Goal: Task Accomplishment & Management: Manage account settings

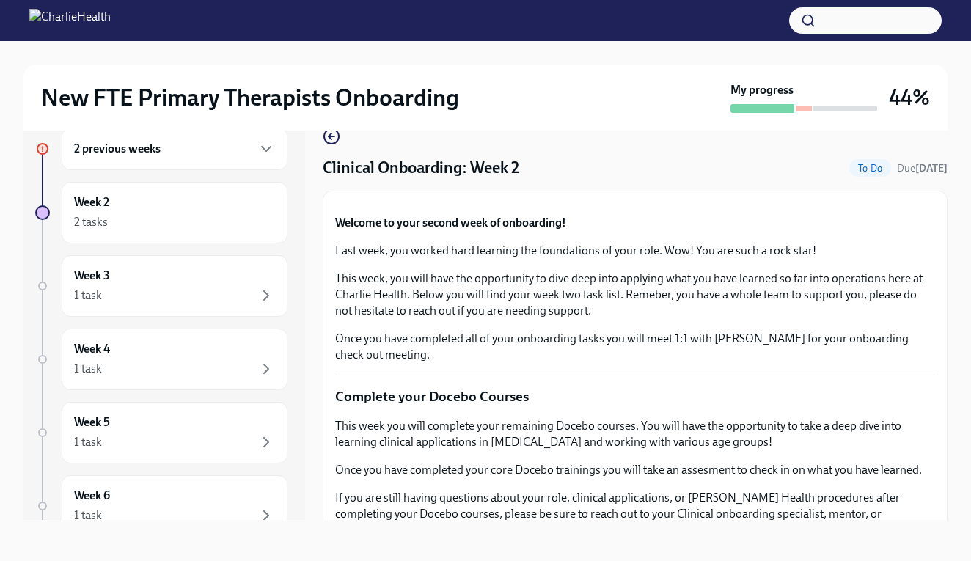
scroll to position [26, 0]
click at [243, 144] on div "2 previous weeks" at bounding box center [174, 149] width 201 height 18
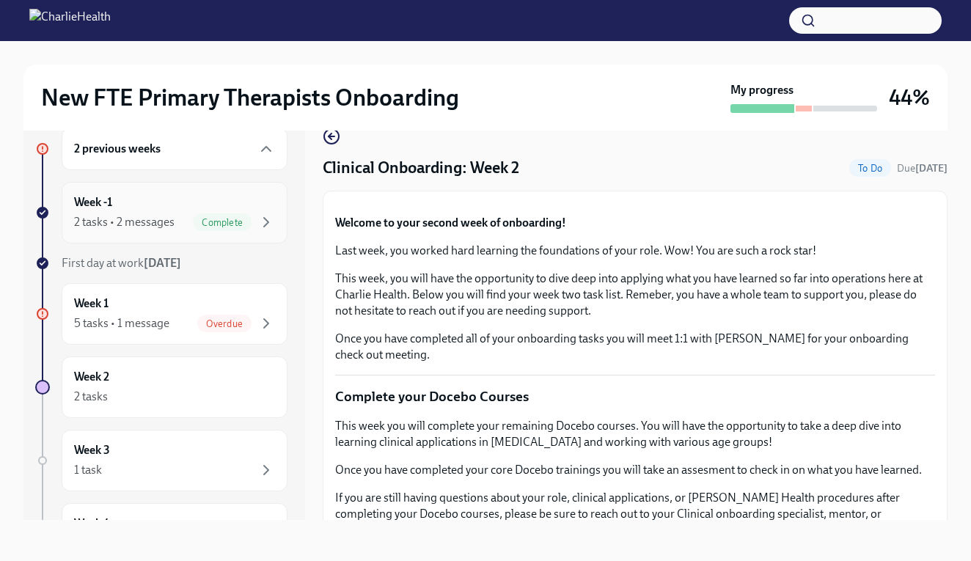
click at [189, 210] on div "Week -1 2 tasks • 2 messages Complete" at bounding box center [174, 212] width 201 height 37
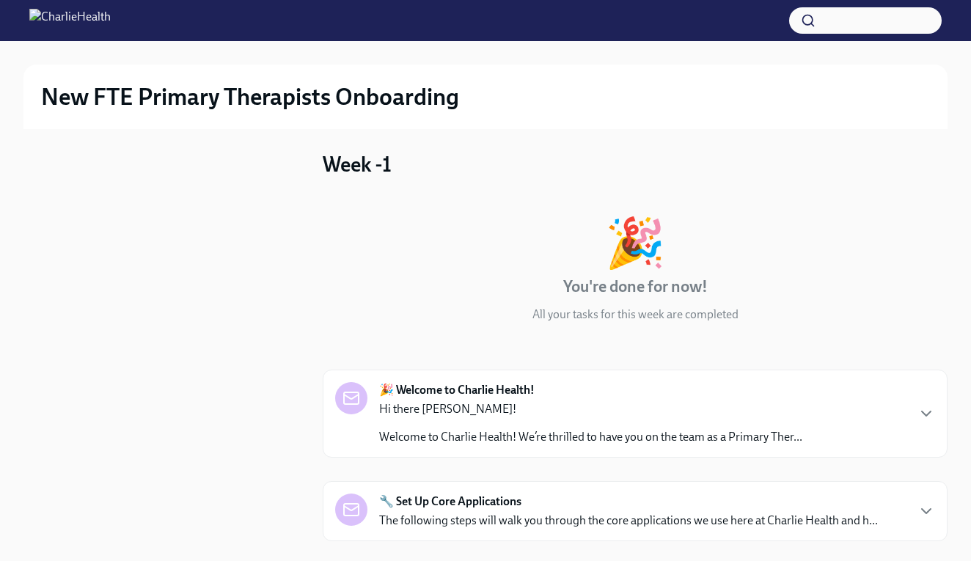
scroll to position [1, 0]
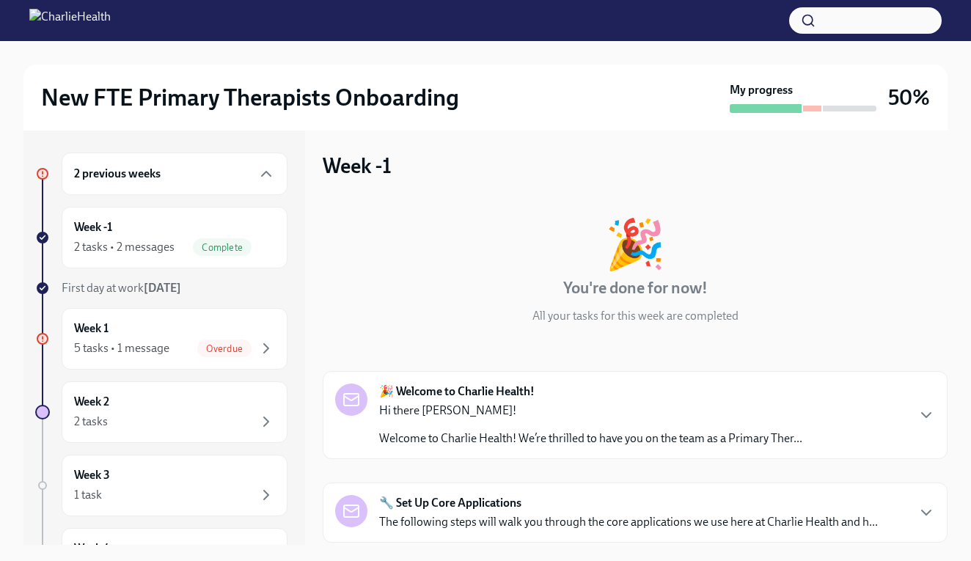
click at [966, 477] on div "New FTE Primary Therapists Onboarding My progress 50% 2 previous weeks Week -1 …" at bounding box center [485, 407] width 971 height 735
click at [950, 303] on div "New FTE Primary Therapists Onboarding My progress 50% 2 previous weeks Week -1 …" at bounding box center [485, 407] width 971 height 735
click at [195, 237] on div "Week -1 2 tasks • 2 messages Complete" at bounding box center [174, 239] width 201 height 37
click at [172, 328] on div "Week 1 5 tasks • 1 message Overdue" at bounding box center [174, 340] width 201 height 37
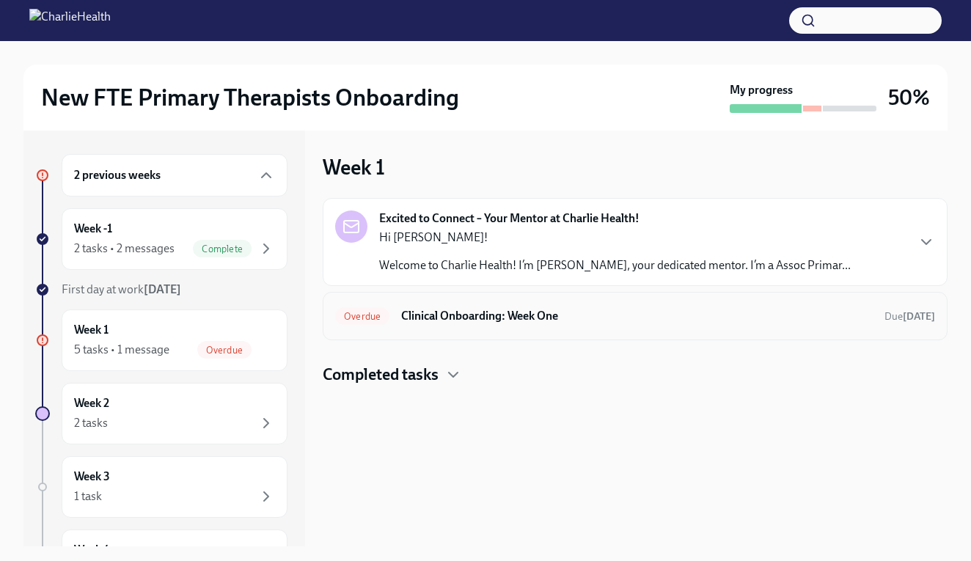
click at [609, 312] on h6 "Clinical Onboarding: Week One" at bounding box center [636, 316] width 471 height 16
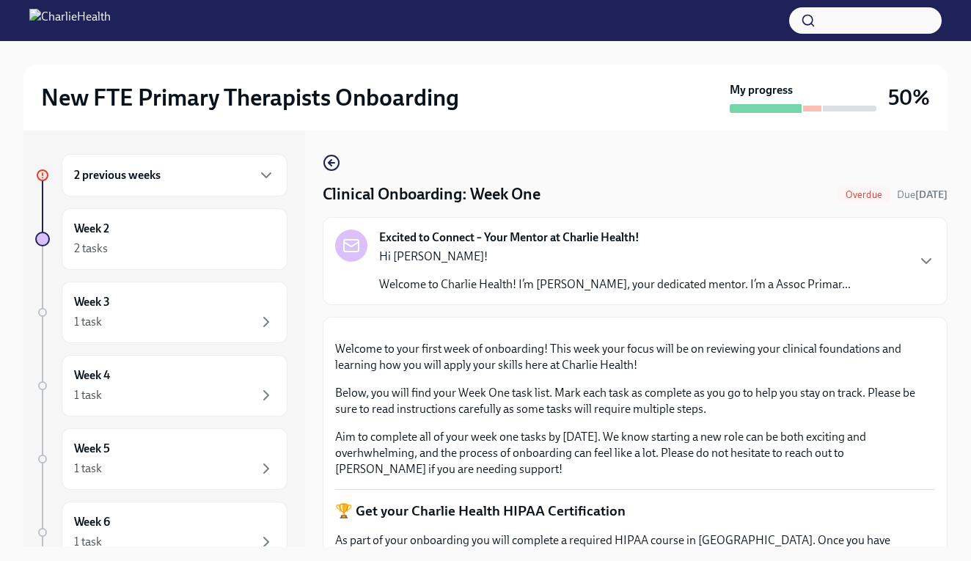
drag, startPoint x: 968, startPoint y: 328, endPoint x: 974, endPoint y: 444, distance: 116.0
click at [970, 444] on html "New FTE Primary Therapists Onboarding My progress 50% 2 previous weeks Week 2 2…" at bounding box center [485, 293] width 971 height 587
drag, startPoint x: 920, startPoint y: 293, endPoint x: 925, endPoint y: 348, distance: 55.2
click at [947, 395] on div "New FTE Primary Therapists Onboarding My progress 50% 2 previous weeks Week 2 2…" at bounding box center [485, 314] width 971 height 546
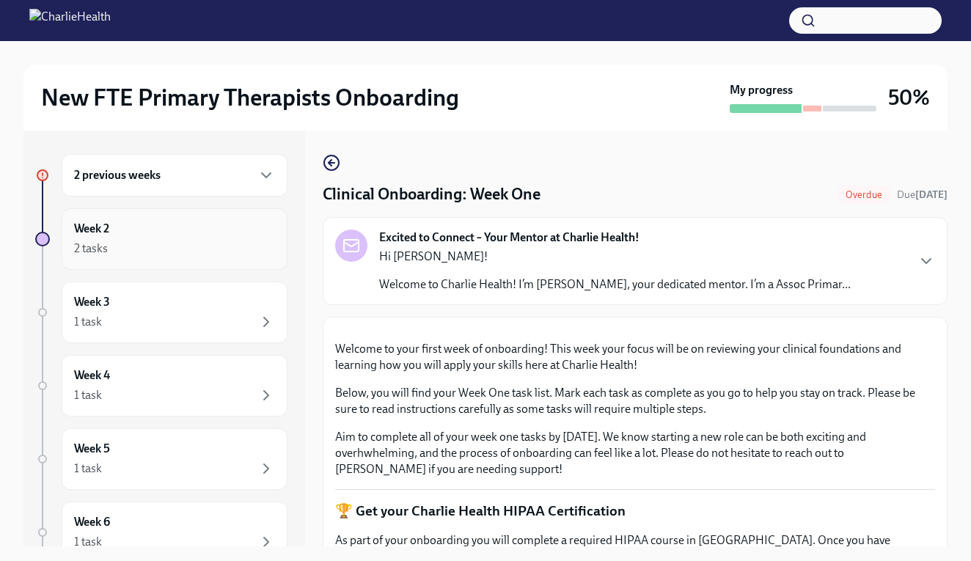
click at [245, 250] on div "2 tasks" at bounding box center [174, 249] width 201 height 18
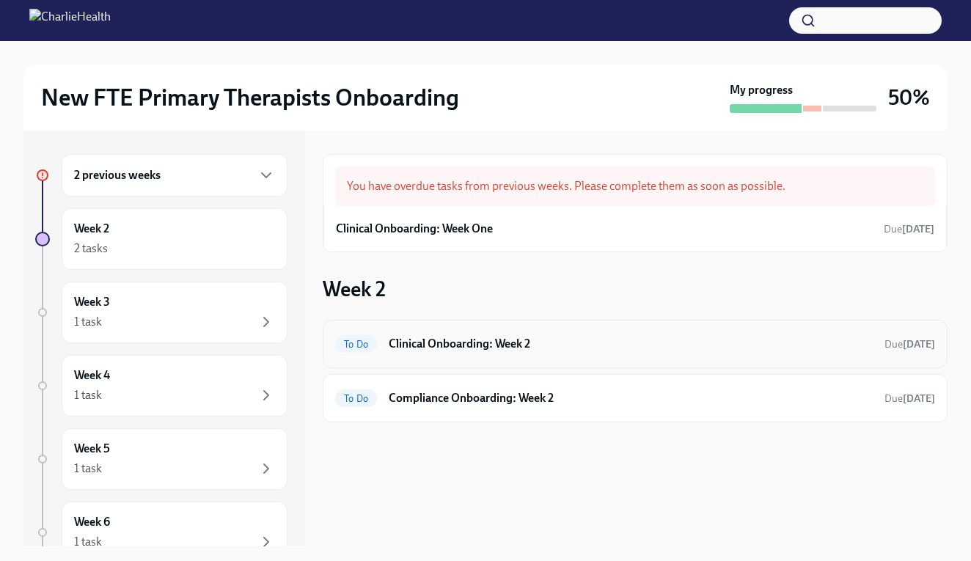
click at [619, 338] on h6 "Clinical Onboarding: Week 2" at bounding box center [631, 344] width 484 height 16
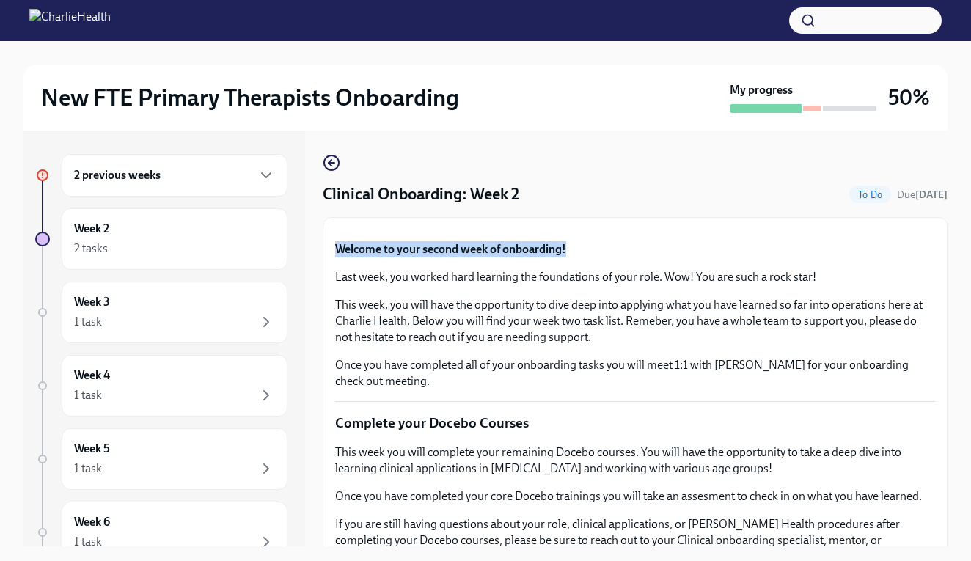
drag, startPoint x: 966, startPoint y: 353, endPoint x: 976, endPoint y: 532, distance: 178.4
click at [970, 532] on html "New FTE Primary Therapists Onboarding My progress 50% 2 previous weeks Week 2 2…" at bounding box center [485, 293] width 971 height 587
click at [963, 482] on div "New FTE Primary Therapists Onboarding My progress 50% 2 previous weeks Week 2 2…" at bounding box center [485, 314] width 971 height 546
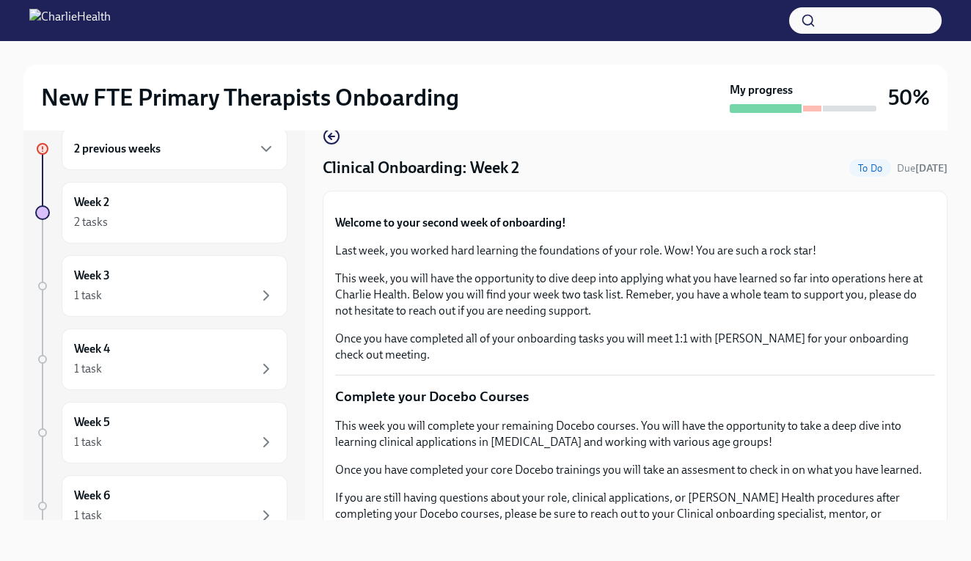
scroll to position [26, 0]
click at [315, 130] on div "New FTE Primary Therapists Onboarding My progress 50%" at bounding box center [485, 98] width 924 height 66
click at [327, 136] on icon "button" at bounding box center [332, 137] width 18 height 18
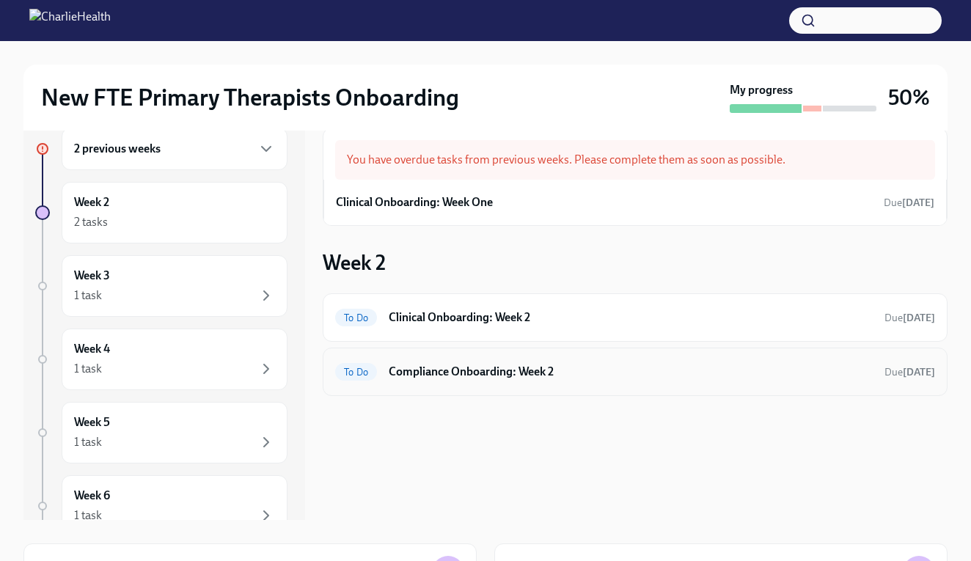
click at [538, 382] on div "To Do Compliance Onboarding: Week 2 Due [DATE]" at bounding box center [635, 371] width 600 height 23
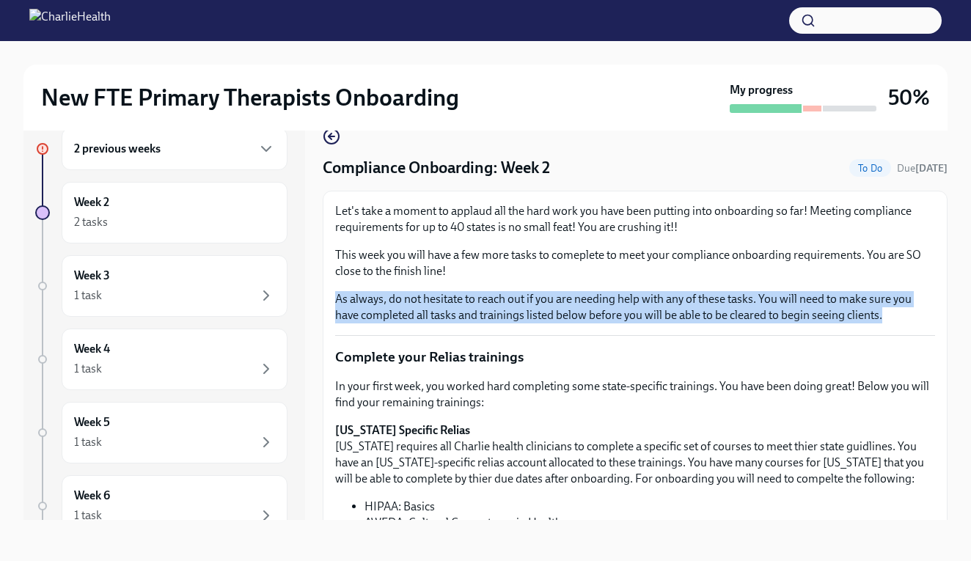
drag, startPoint x: 953, startPoint y: 287, endPoint x: 954, endPoint y: 339, distance: 52.8
click at [954, 339] on div "New FTE Primary Therapists Onboarding My progress 50% 2 previous weeks Week 2 2…" at bounding box center [485, 288] width 971 height 546
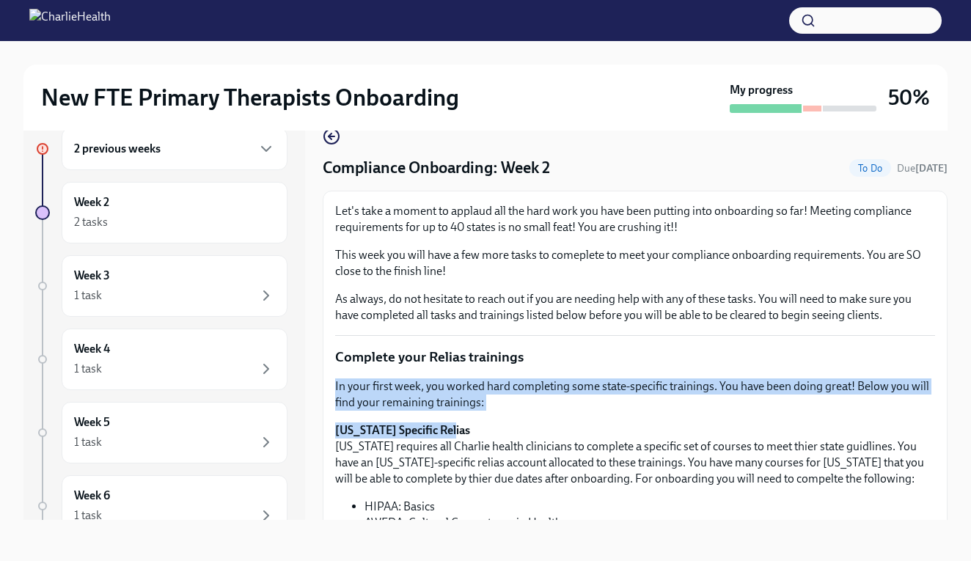
drag, startPoint x: 950, startPoint y: 369, endPoint x: 950, endPoint y: 432, distance: 63.0
click at [951, 434] on div "New FTE Primary Therapists Onboarding My progress 50% 2 previous weeks Week 2 2…" at bounding box center [485, 288] width 971 height 546
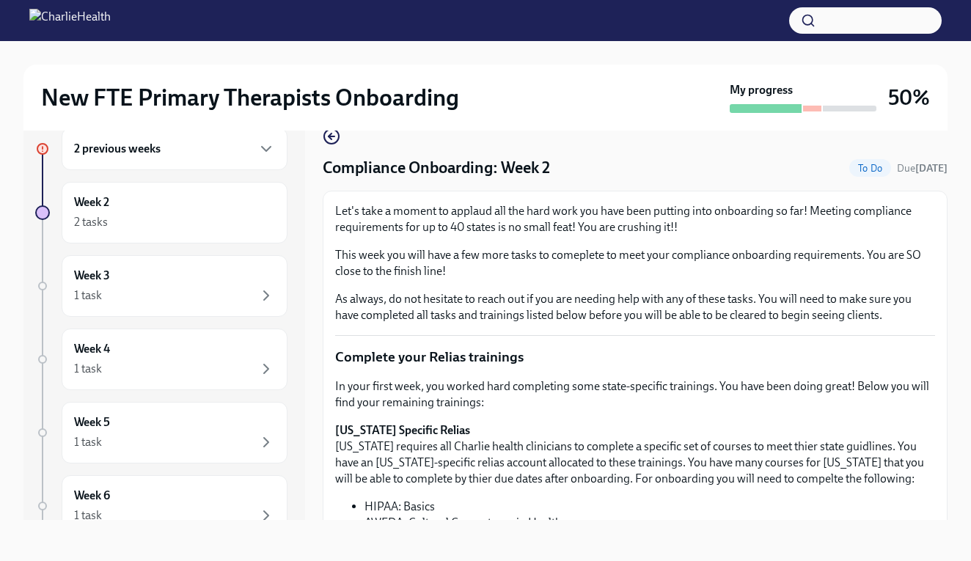
click at [949, 503] on div "New FTE Primary Therapists Onboarding My progress 50% 2 previous weeks Week 2 2…" at bounding box center [485, 288] width 971 height 546
drag, startPoint x: 951, startPoint y: 494, endPoint x: 954, endPoint y: 535, distance: 41.2
click at [954, 535] on div "New FTE Primary Therapists Onboarding My progress 50% 2 previous weeks Week 2 2…" at bounding box center [485, 288] width 971 height 546
click at [955, 509] on div "New FTE Primary Therapists Onboarding My progress 50% 2 previous weeks Week 2 2…" at bounding box center [485, 288] width 971 height 546
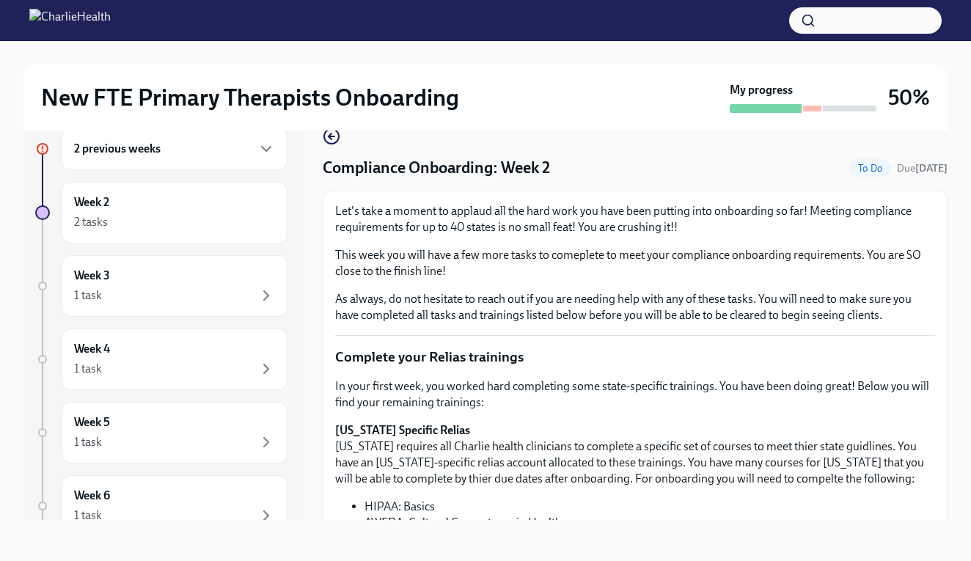
click at [955, 509] on div "New FTE Primary Therapists Onboarding My progress 50% 2 previous weeks Week 2 2…" at bounding box center [485, 288] width 971 height 546
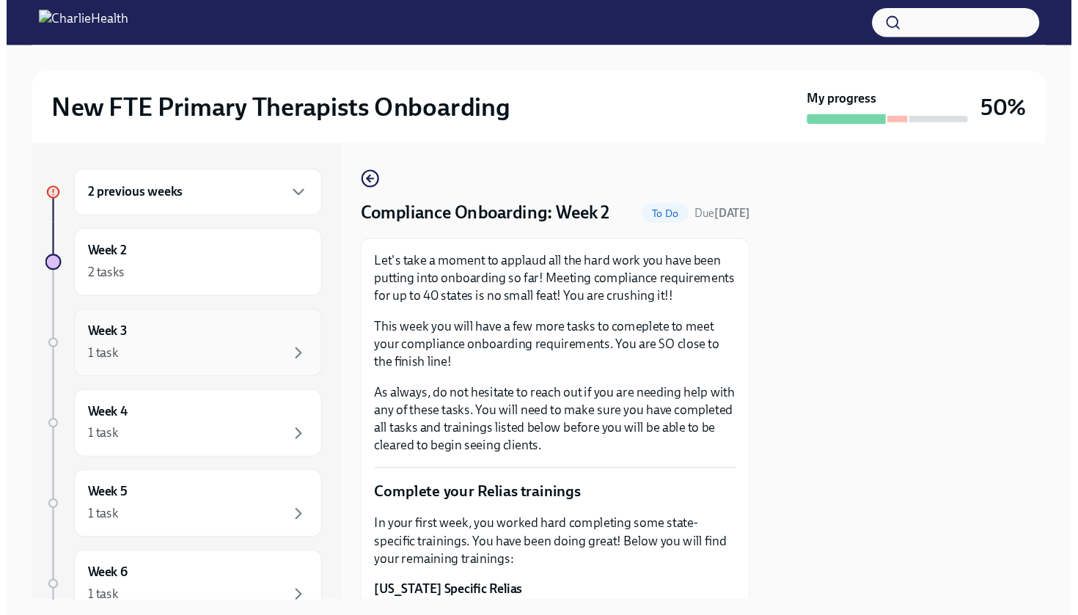
scroll to position [0, 0]
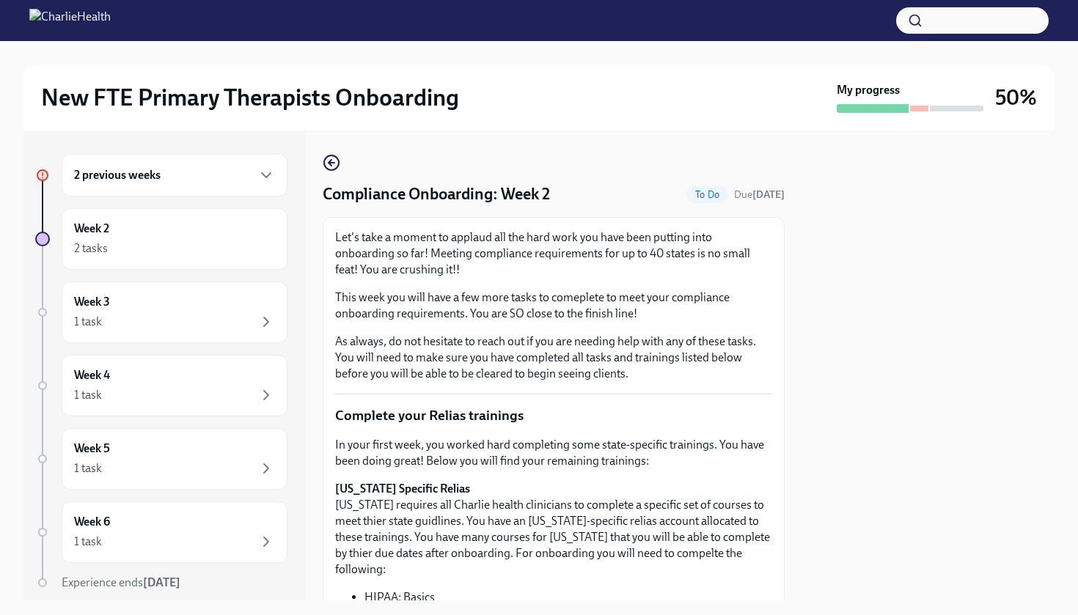
drag, startPoint x: 935, startPoint y: 311, endPoint x: 1036, endPoint y: 369, distance: 116.3
click at [970, 369] on div at bounding box center [928, 365] width 252 height 470
click at [970, 560] on div "New FTE Primary Therapists Onboarding My progress 50% 2 previous weeks Week 2 2…" at bounding box center [539, 307] width 1078 height 615
drag, startPoint x: 1012, startPoint y: 609, endPoint x: 1013, endPoint y: 599, distance: 10.3
click at [970, 560] on div "New FTE Primary Therapists Onboarding My progress 50% 2 previous weeks Week 2 2…" at bounding box center [539, 307] width 1078 height 615
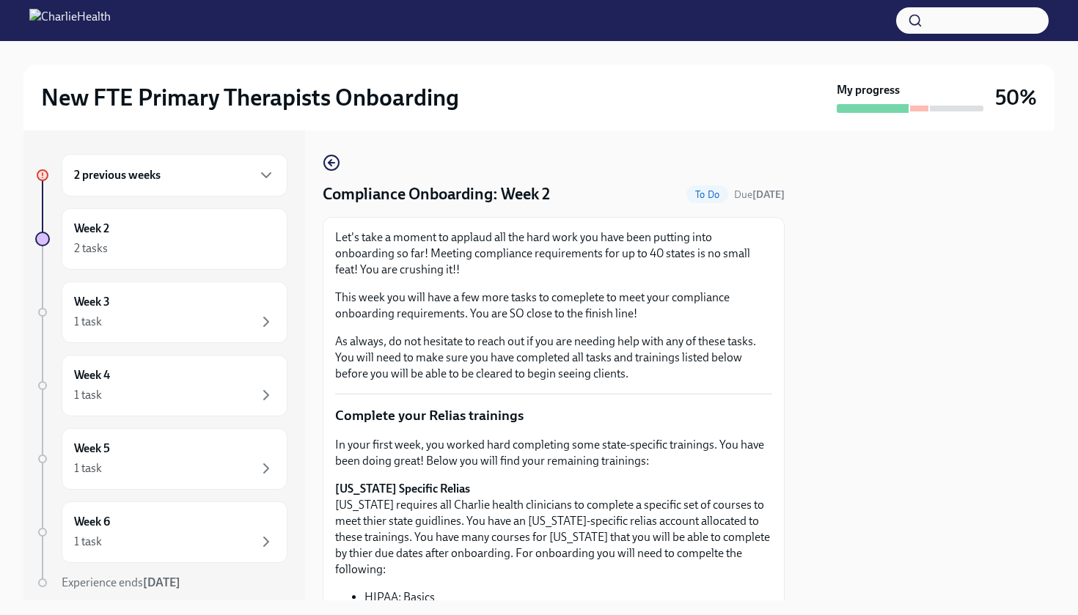
click at [877, 462] on div at bounding box center [928, 365] width 252 height 470
drag, startPoint x: 877, startPoint y: 462, endPoint x: 826, endPoint y: 350, distance: 123.0
click at [883, 354] on div at bounding box center [928, 365] width 252 height 470
click at [754, 303] on p "This week you will have a few more tasks to comeplete to meet your compliance o…" at bounding box center [553, 306] width 437 height 32
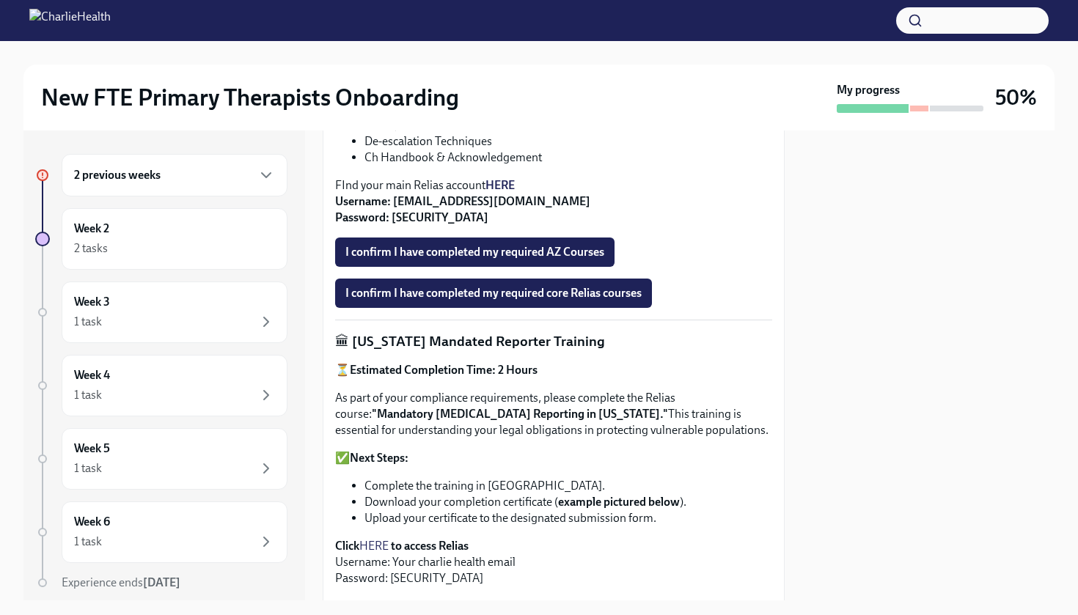
scroll to position [617, 0]
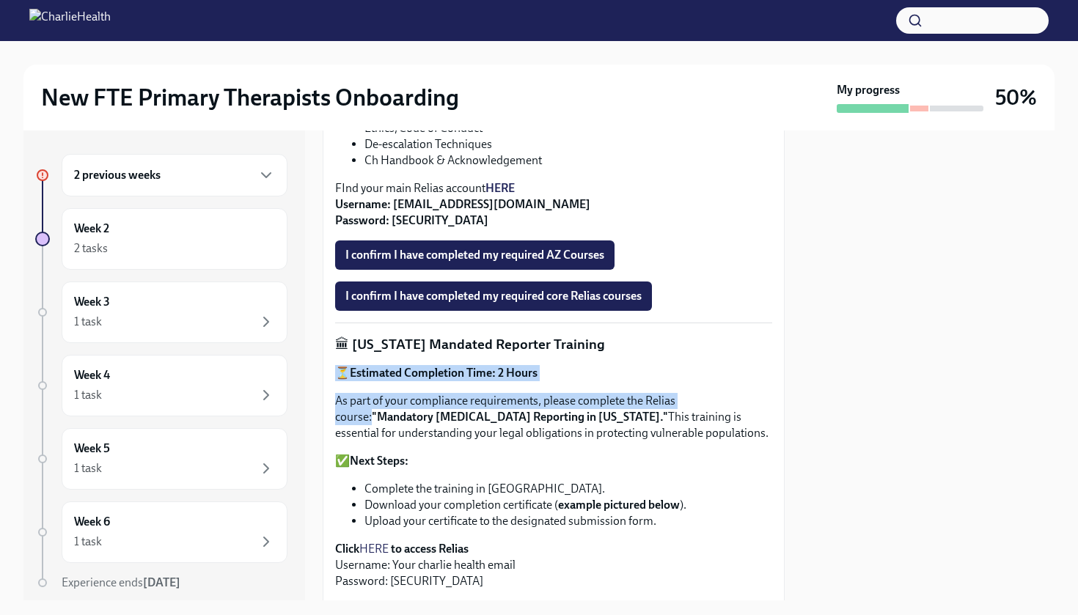
drag, startPoint x: 783, startPoint y: 390, endPoint x: 775, endPoint y: 343, distance: 47.6
click at [775, 343] on div "Let's take a moment to applaud all the hard work you have been putting into onb…" at bounding box center [554, 133] width 462 height 1067
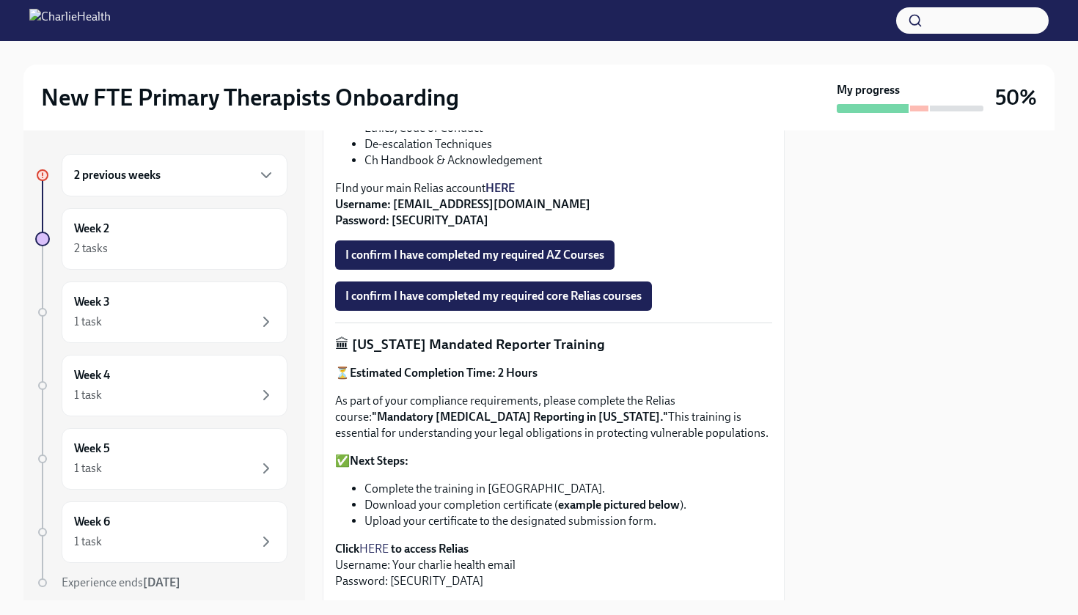
click at [771, 240] on div "I confirm I have completed my required AZ Courses" at bounding box center [553, 254] width 437 height 29
